Goal: Task Accomplishment & Management: Complete application form

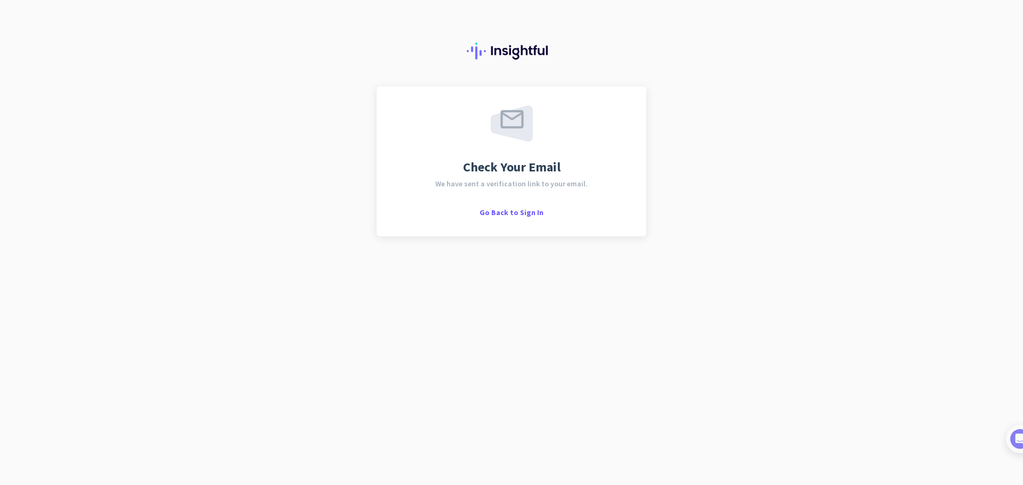
click at [811, 125] on div "Check Your Email We have sent a verification link to your email. Go Back to Sig…" at bounding box center [511, 242] width 1023 height 485
click at [482, 437] on div "Check Your Email We have sent a verification link to your email. Go Back to Sig…" at bounding box center [511, 242] width 1023 height 485
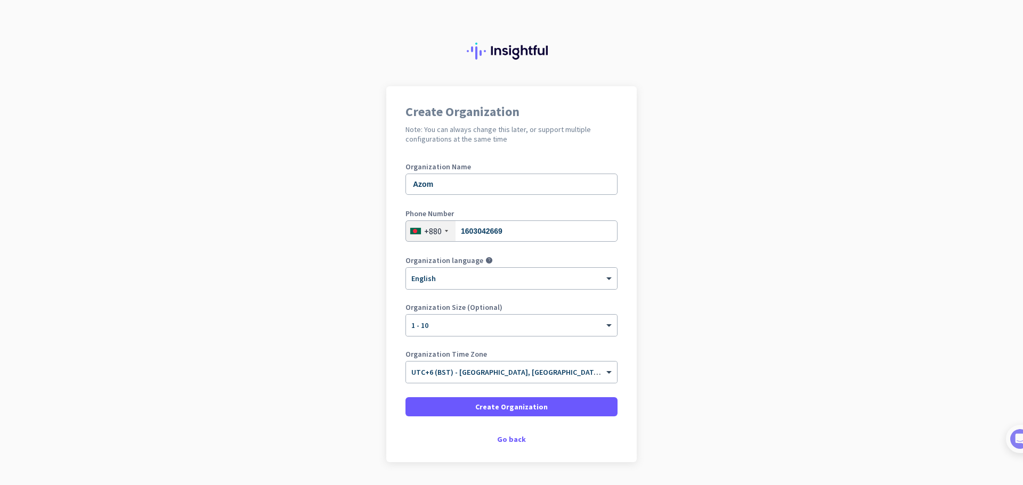
click at [523, 252] on div "Phone Number [PHONE_NUMBER]" at bounding box center [511, 231] width 212 height 43
click at [490, 407] on span "Create Organization" at bounding box center [511, 407] width 72 height 11
